Goal: Navigation & Orientation: Find specific page/section

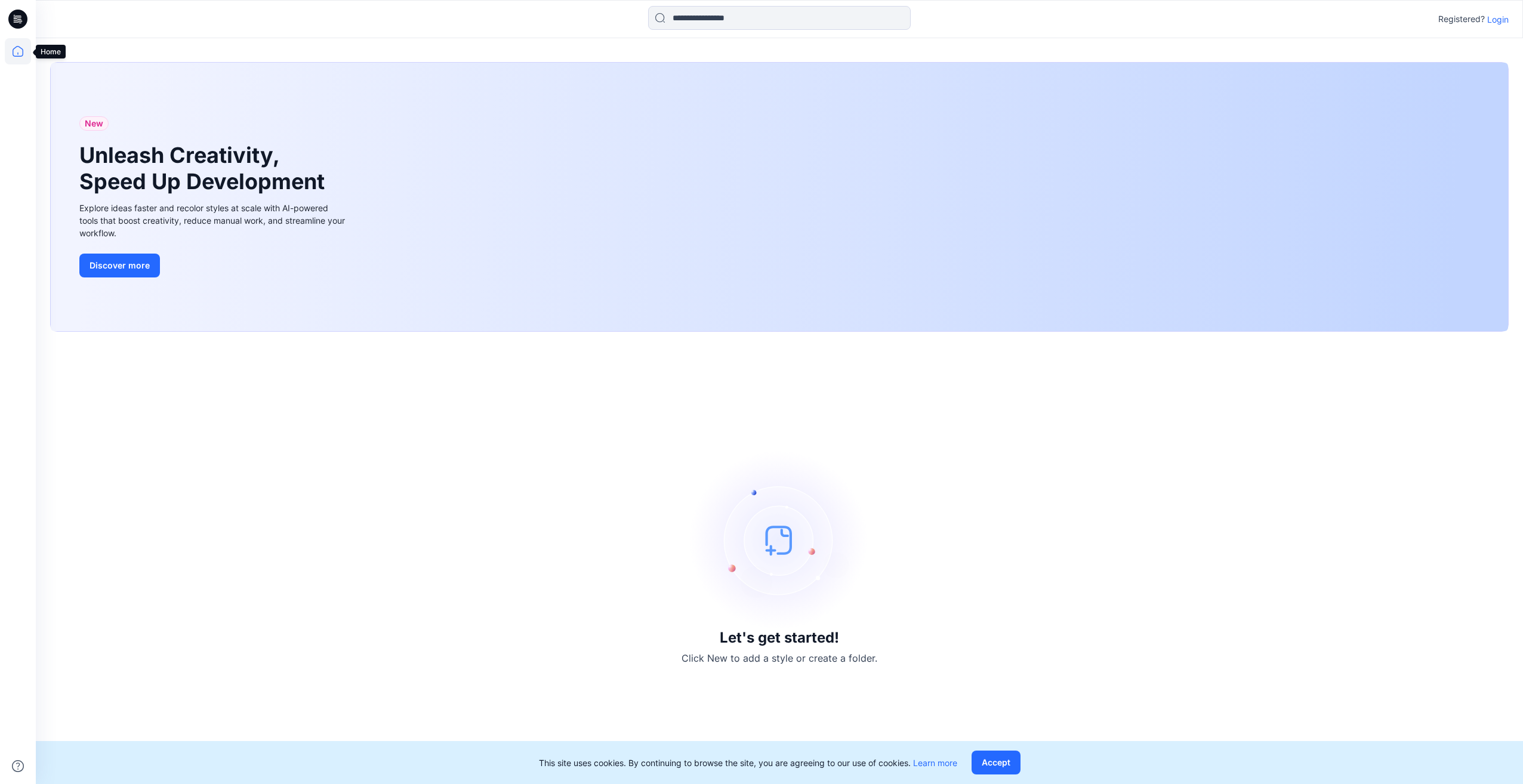
click at [18, 49] on icon at bounding box center [17, 51] width 27 height 27
click at [16, 21] on icon at bounding box center [17, 19] width 19 height 19
click at [13, 49] on icon at bounding box center [18, 52] width 11 height 11
click at [1000, 764] on button "Accept" at bounding box center [996, 762] width 49 height 24
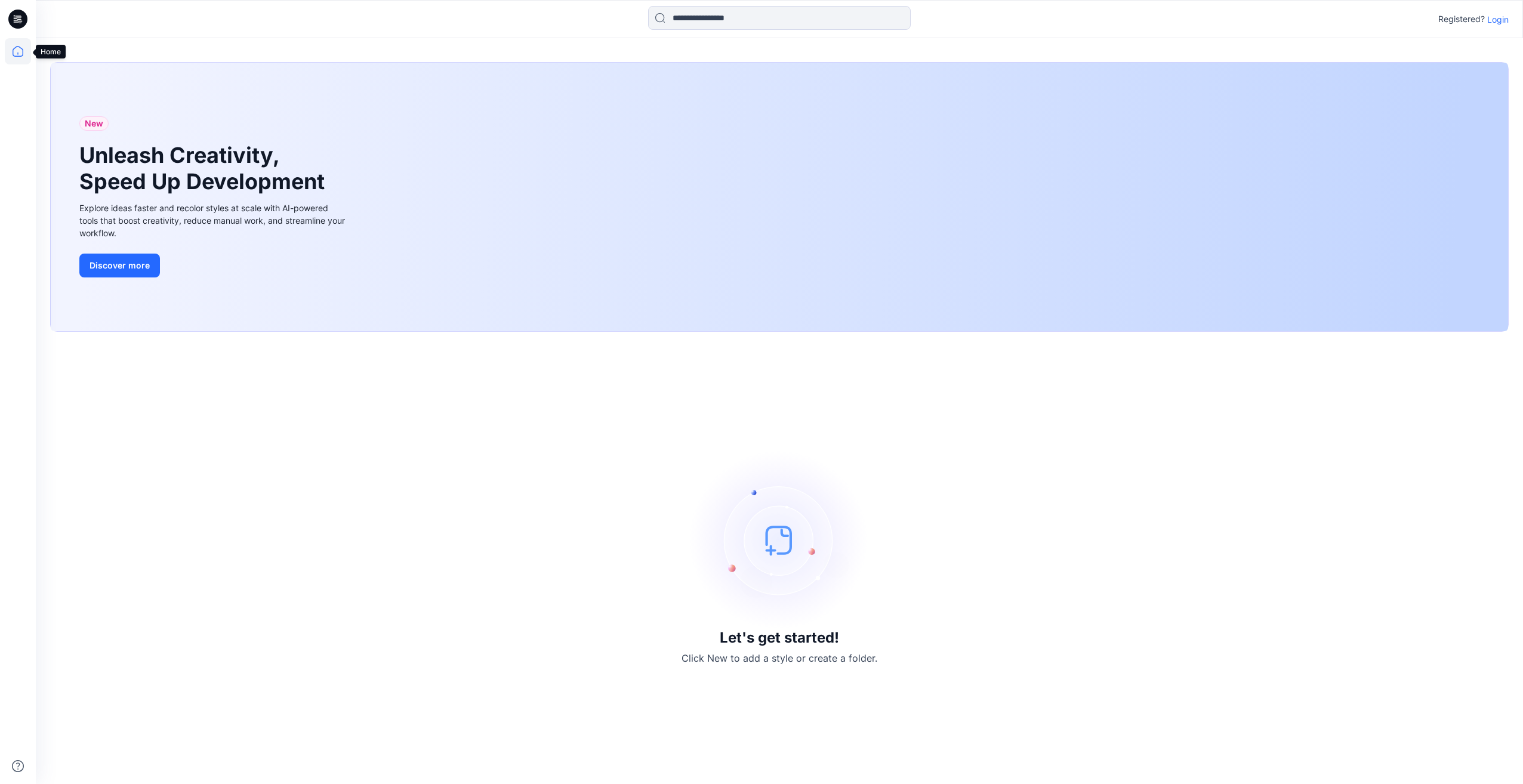
click at [18, 49] on icon at bounding box center [17, 51] width 27 height 27
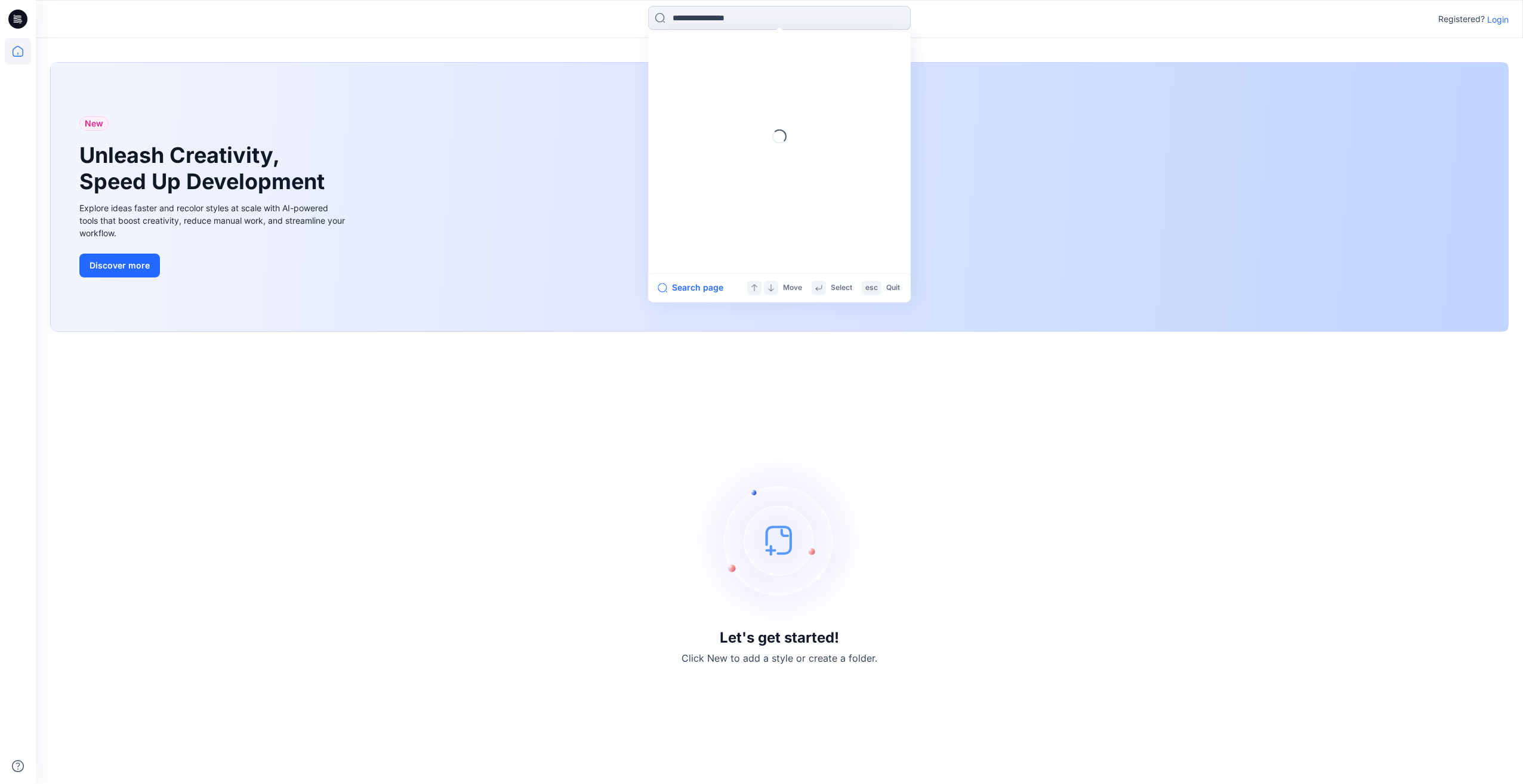
click at [682, 18] on input at bounding box center [780, 17] width 263 height 24
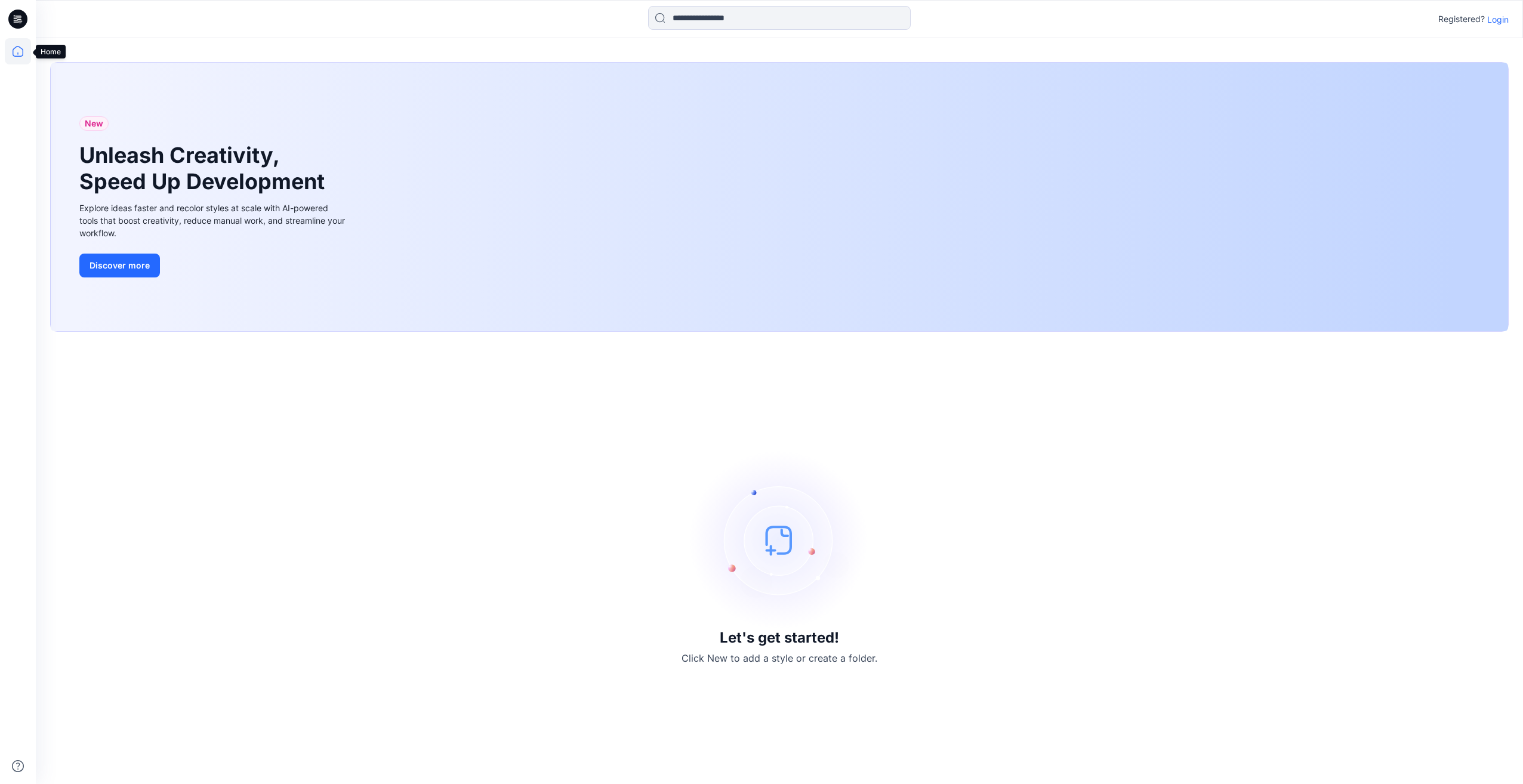
click at [18, 43] on icon at bounding box center [17, 51] width 27 height 27
click at [18, 50] on icon at bounding box center [17, 51] width 27 height 27
click at [17, 21] on icon at bounding box center [17, 19] width 19 height 38
